Goal: Communication & Community: Participate in discussion

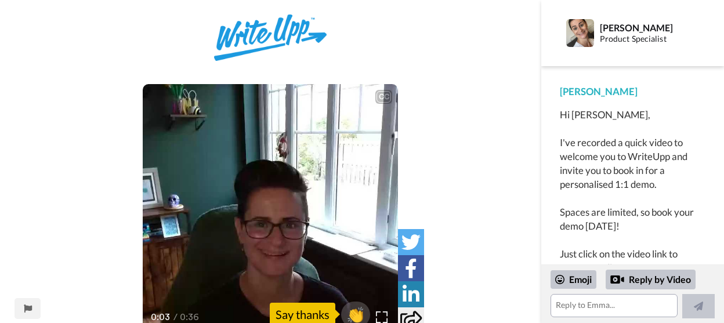
scroll to position [283, 0]
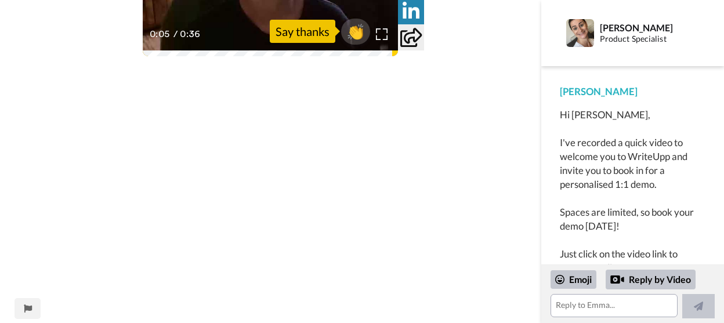
click at [164, 39] on span "0:05" at bounding box center [160, 34] width 21 height 15
click at [481, 39] on div "CC Play/Pause It's fantastic to have you with us. 0:05 / 0:36 👏 Say thanks" at bounding box center [271, 27] width 542 height 592
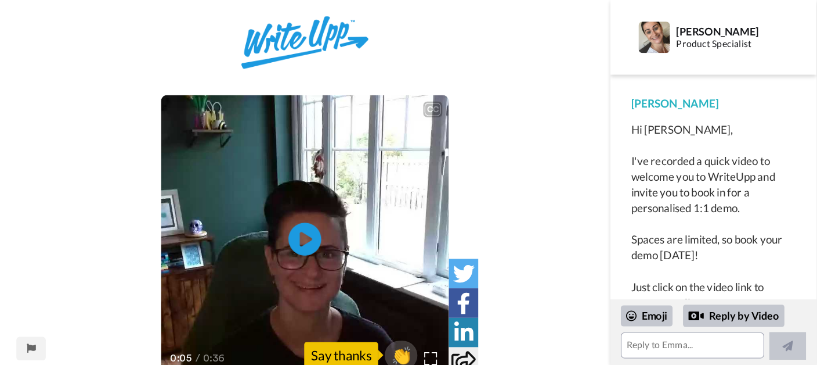
scroll to position [29, 0]
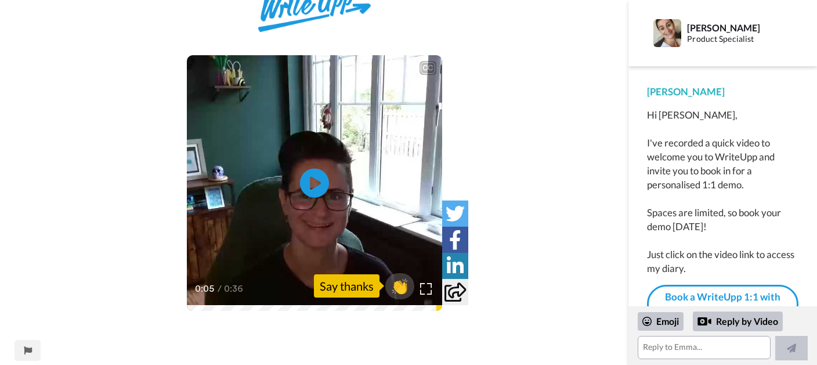
click at [479, 240] on div "CC Play/Pause It's fantastic to have you with us. 0:05 / 0:36 👏 Say thanks" at bounding box center [314, 281] width 629 height 592
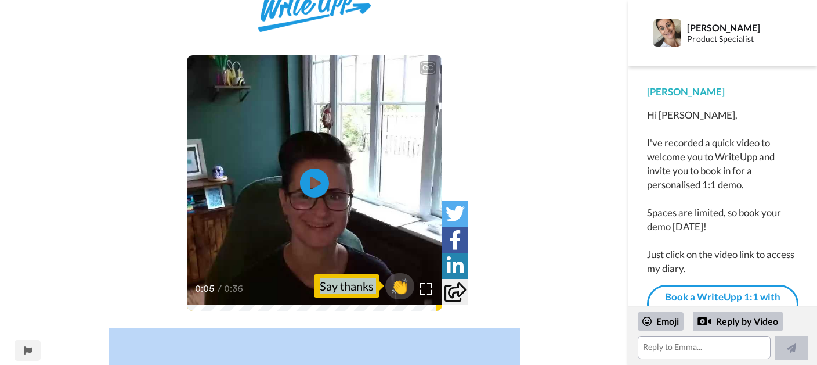
drag, startPoint x: 230, startPoint y: 303, endPoint x: 177, endPoint y: 308, distance: 53.6
click at [187, 308] on div "CC Play/Pause It's fantastic to have you with us. 0:05 / 0:36" at bounding box center [314, 182] width 255 height 255
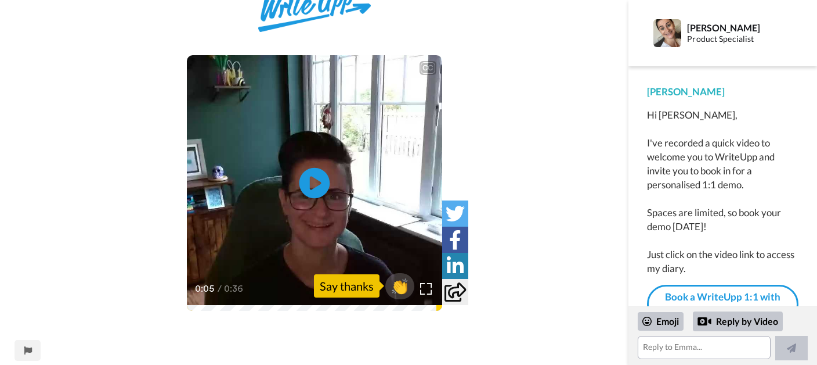
click at [312, 188] on icon "Play/Pause" at bounding box center [314, 183] width 31 height 55
click at [668, 315] on div "Emoji" at bounding box center [661, 321] width 46 height 19
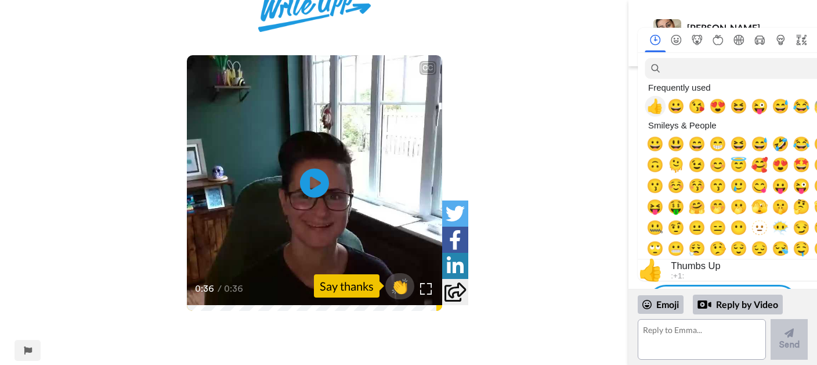
click at [655, 103] on span "👍" at bounding box center [655, 106] width 17 height 16
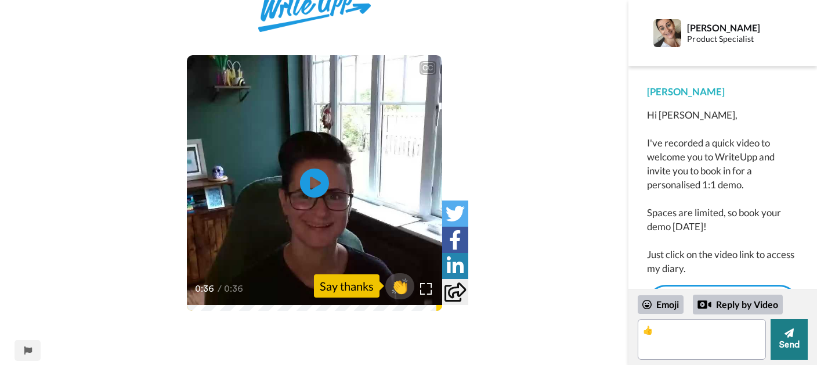
click at [724, 323] on button "Send" at bounding box center [789, 339] width 37 height 41
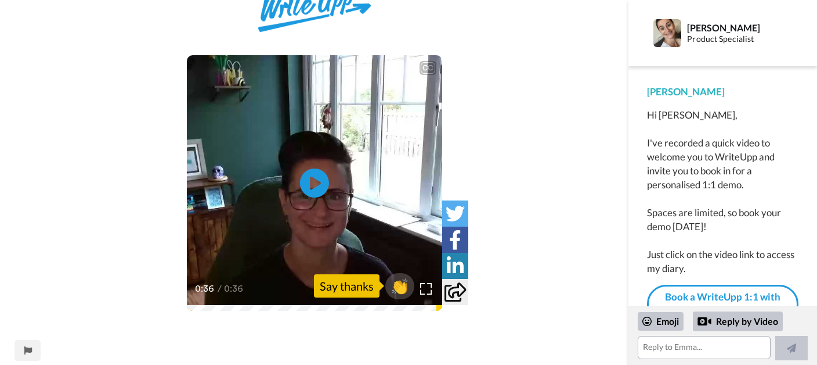
click at [724, 202] on div "[PERSON_NAME] Hi [PERSON_NAME], I've recorded a quick video to welcome you to W…" at bounding box center [723, 204] width 189 height 277
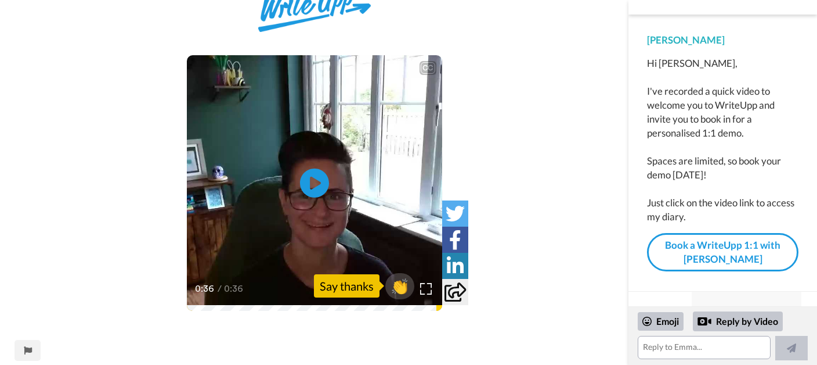
scroll to position [58, 0]
